Goal: Communication & Community: Ask a question

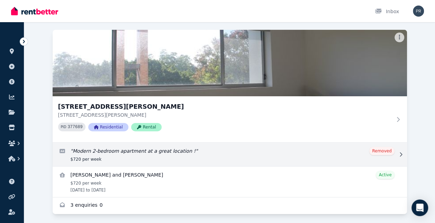
scroll to position [48, 0]
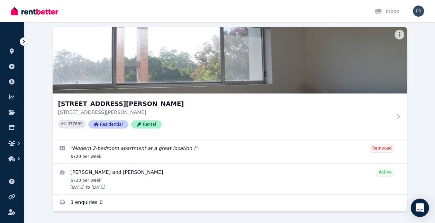
click at [420, 209] on icon "Open Intercom Messenger" at bounding box center [420, 207] width 8 height 9
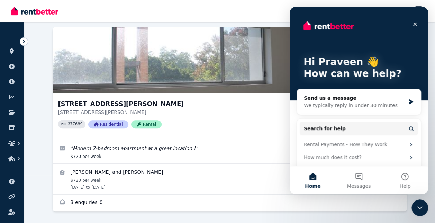
scroll to position [0, 0]
click at [337, 100] on div "Send us a message" at bounding box center [354, 97] width 101 height 7
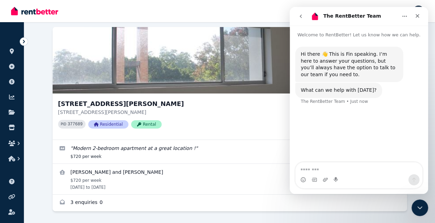
click at [358, 168] on textarea "Message…" at bounding box center [359, 168] width 127 height 12
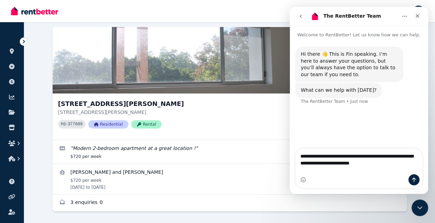
type textarea "**********"
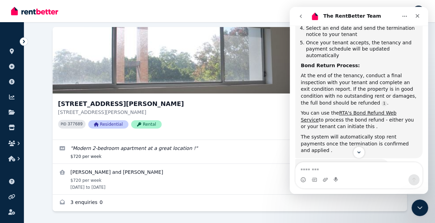
scroll to position [242, 0]
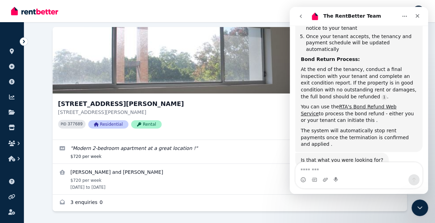
click at [371, 169] on textarea "Message…" at bounding box center [359, 168] width 127 height 12
type textarea "**********"
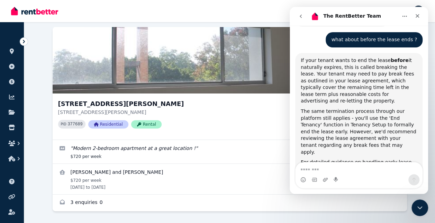
scroll to position [361, 0]
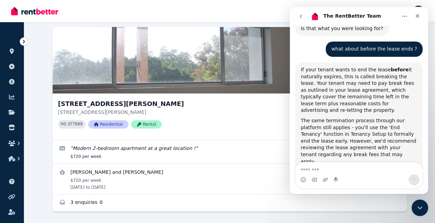
click at [301, 18] on icon "go back" at bounding box center [301, 16] width 6 height 6
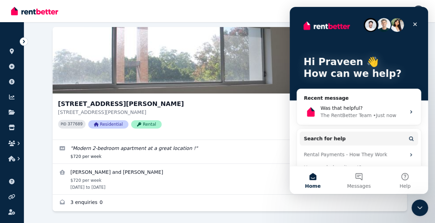
scroll to position [0, 0]
click at [413, 23] on icon "Close" at bounding box center [415, 24] width 6 height 6
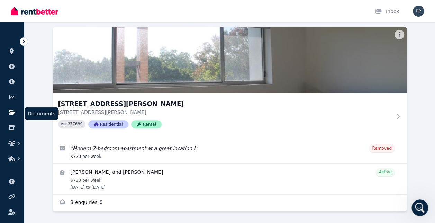
click at [11, 111] on icon at bounding box center [12, 112] width 6 height 5
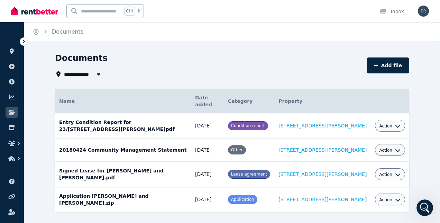
click at [395, 172] on icon "button" at bounding box center [398, 175] width 6 height 6
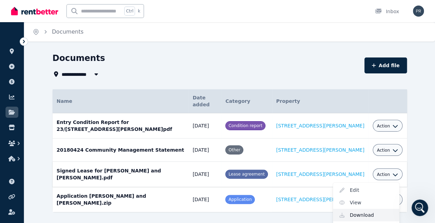
click at [362, 209] on link "Download" at bounding box center [366, 215] width 66 height 12
